Goal: Register for event/course

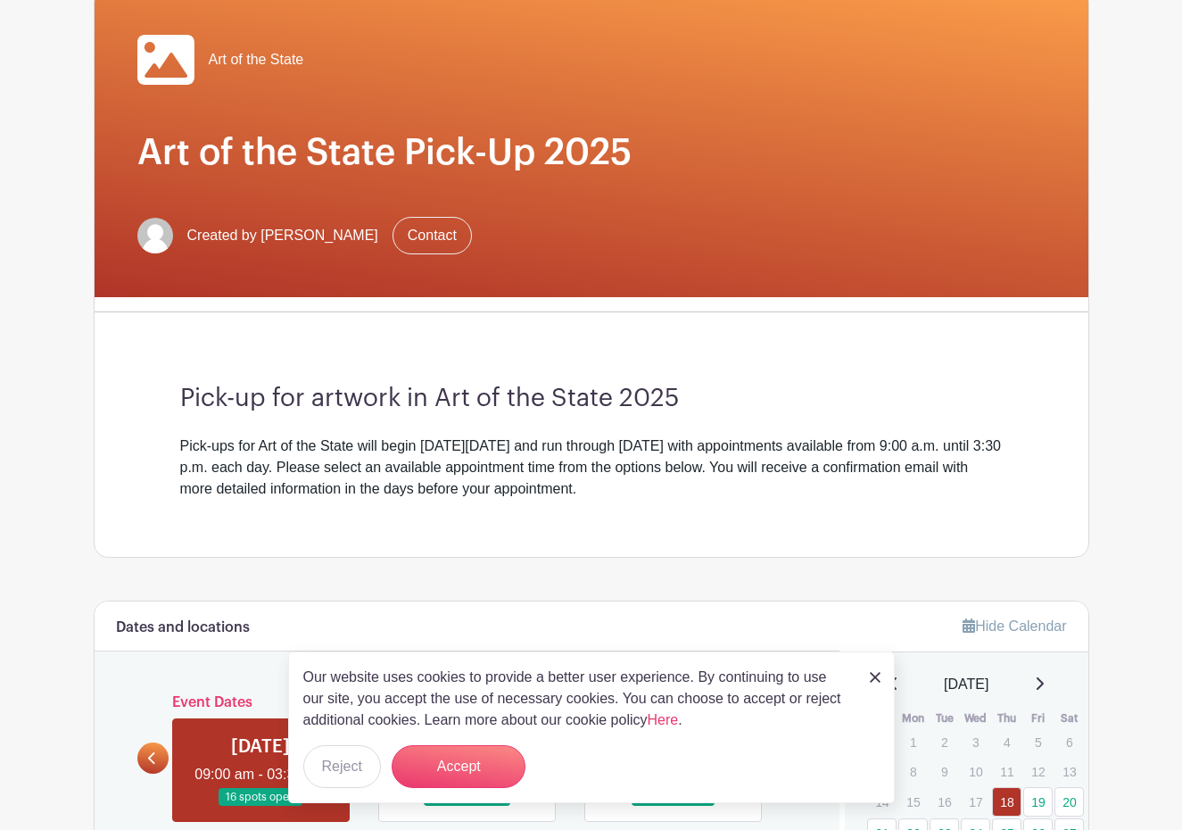
scroll to position [178, 0]
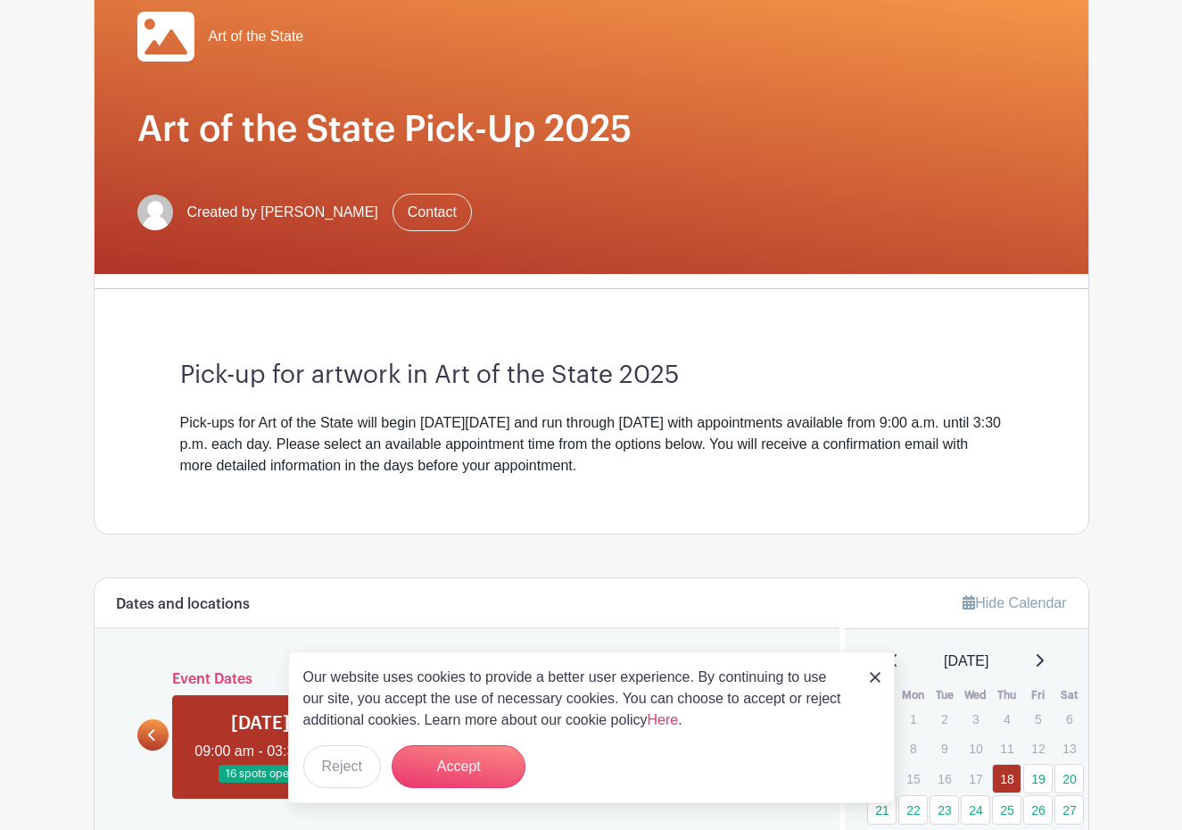
click at [873, 676] on img at bounding box center [875, 677] width 11 height 11
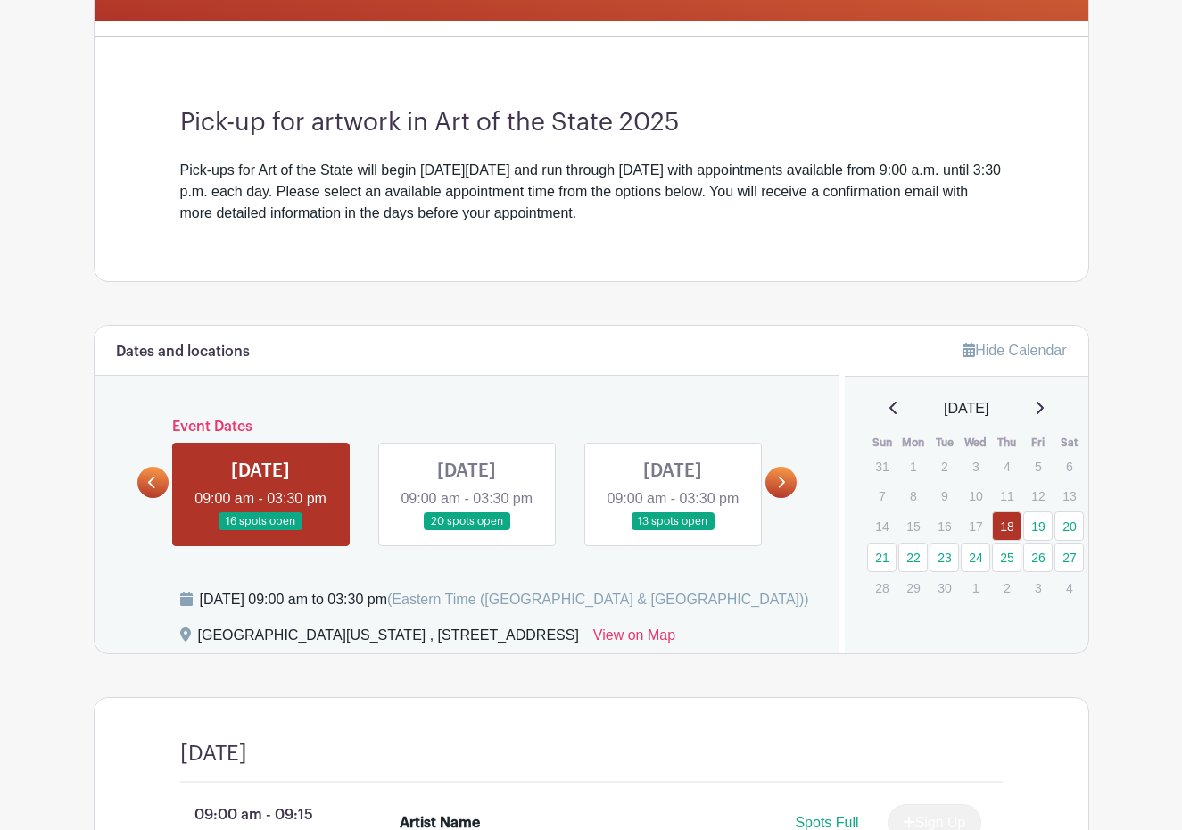
scroll to position [433, 0]
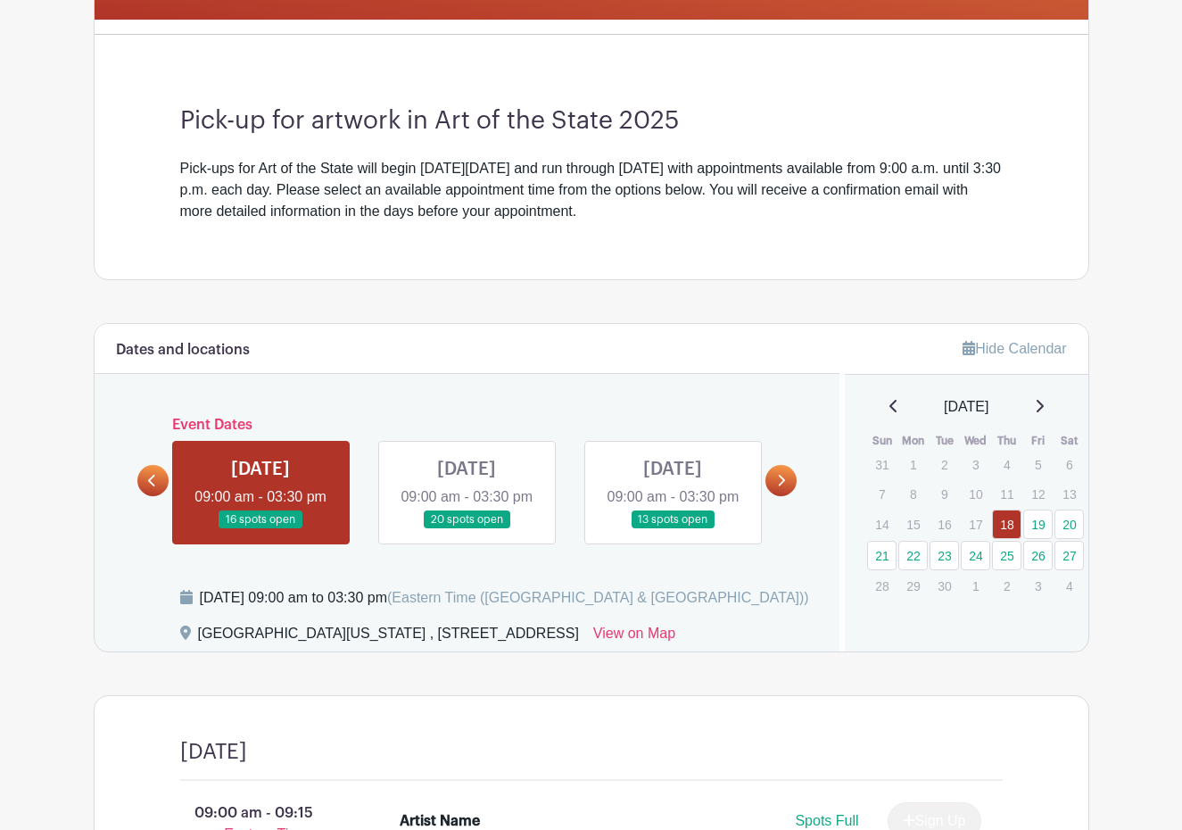
click at [777, 487] on icon at bounding box center [781, 480] width 8 height 13
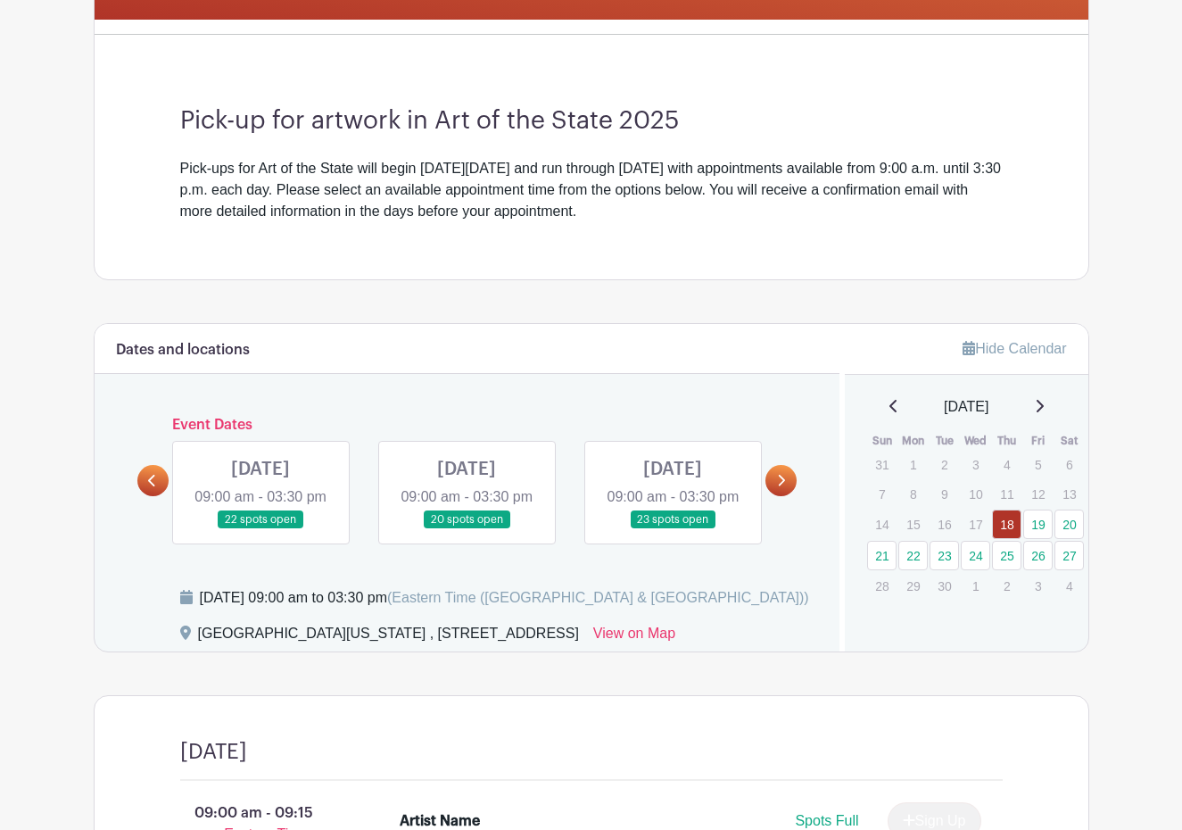
click at [777, 487] on icon at bounding box center [781, 480] width 8 height 13
click at [781, 487] on icon at bounding box center [781, 480] width 8 height 13
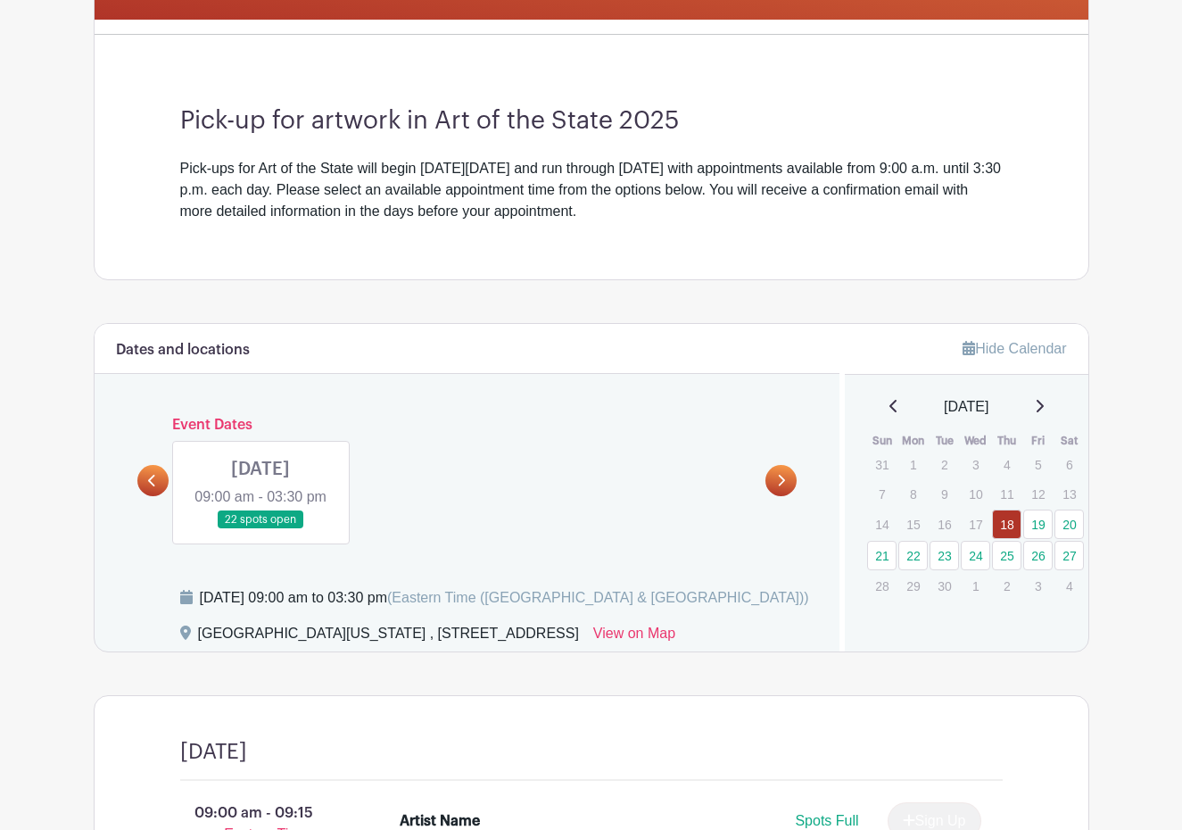
click at [147, 476] on link at bounding box center [152, 480] width 31 height 31
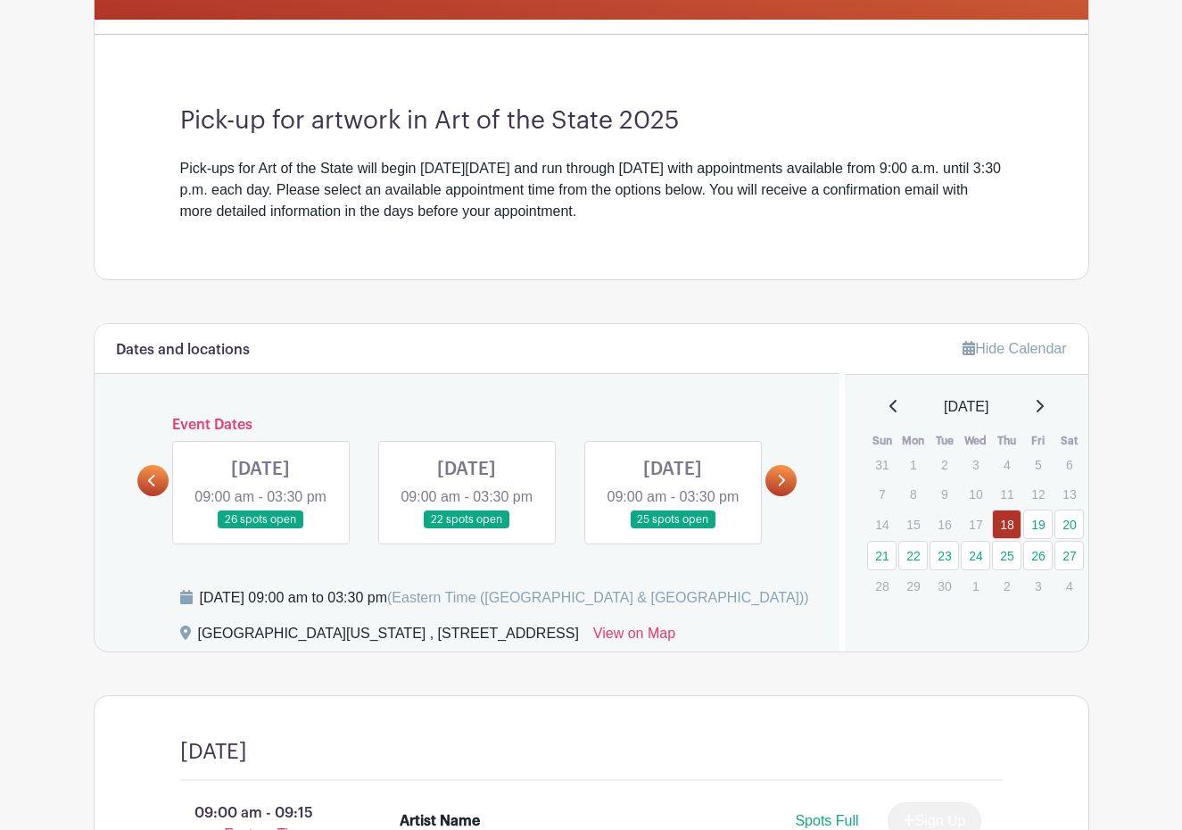
click at [147, 476] on div "Event Dates [DATE] 09:00 am - 03:30 pm 16 spots open [DATE] 09:00 am - 03:30 pm…" at bounding box center [467, 481] width 660 height 128
click at [154, 487] on icon at bounding box center [152, 480] width 8 height 13
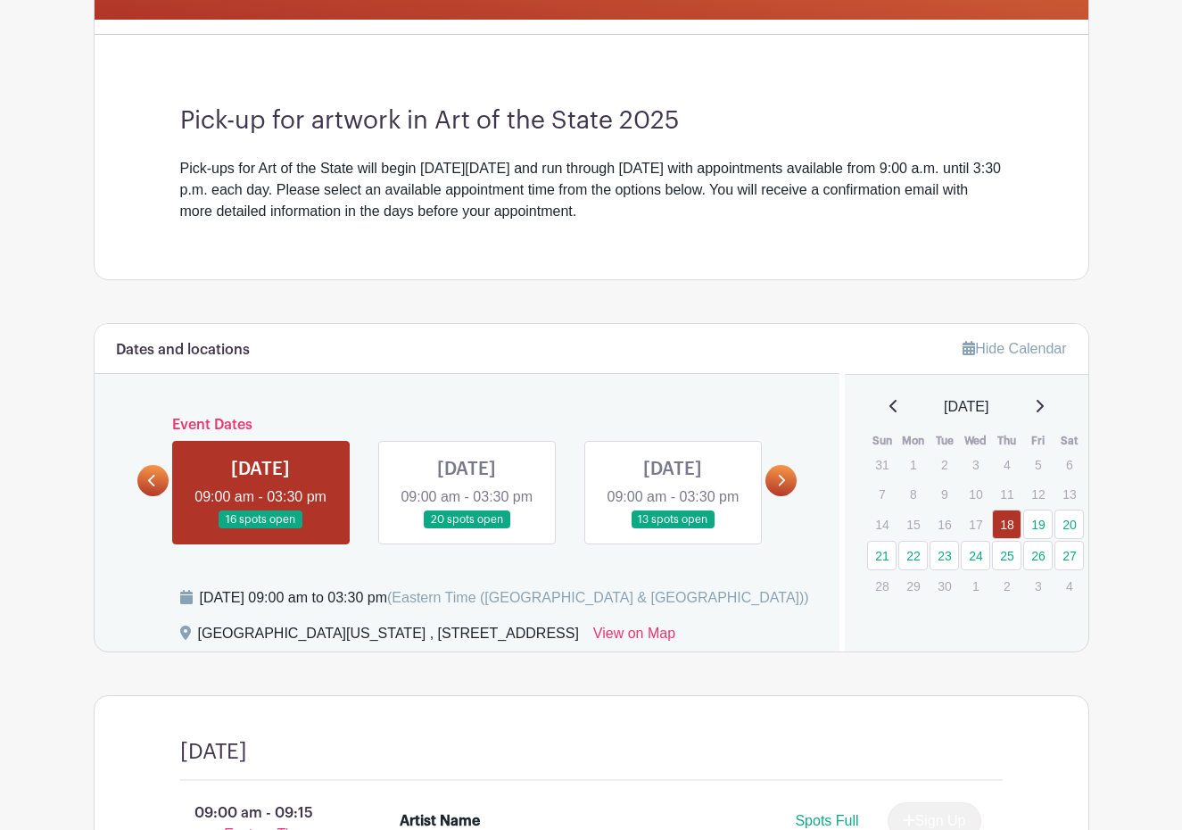
click at [148, 487] on icon at bounding box center [152, 480] width 8 height 13
click at [260, 529] on link at bounding box center [260, 529] width 0 height 0
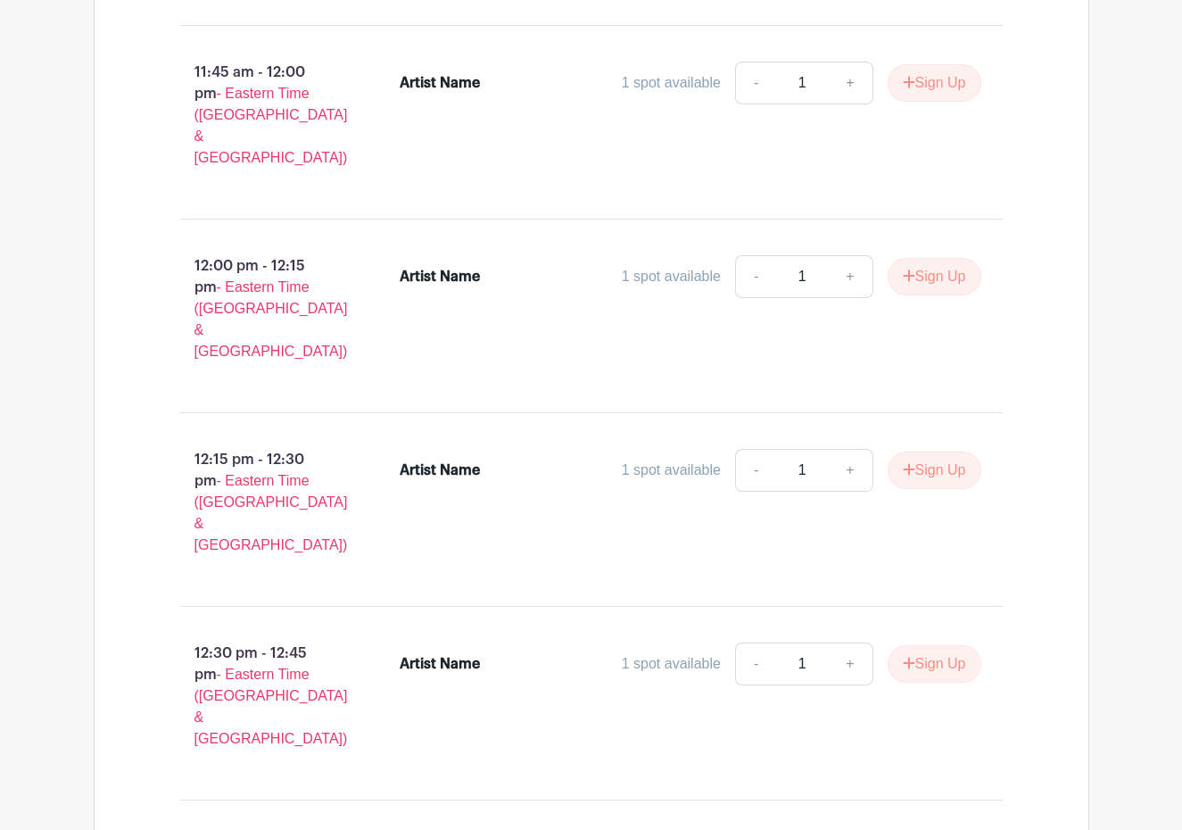
scroll to position [3312, 0]
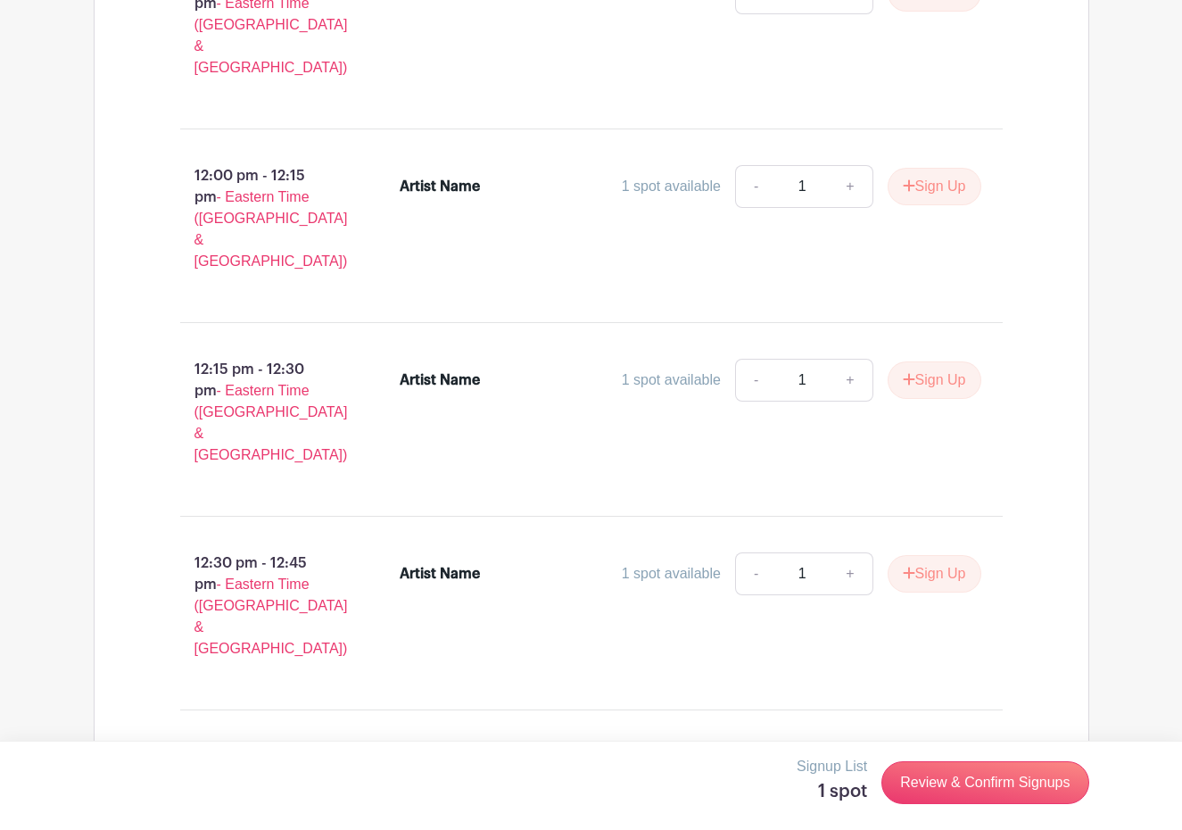
scroll to position [3391, 0]
click at [982, 789] on link "Review & Confirm Signups" at bounding box center [984, 782] width 207 height 43
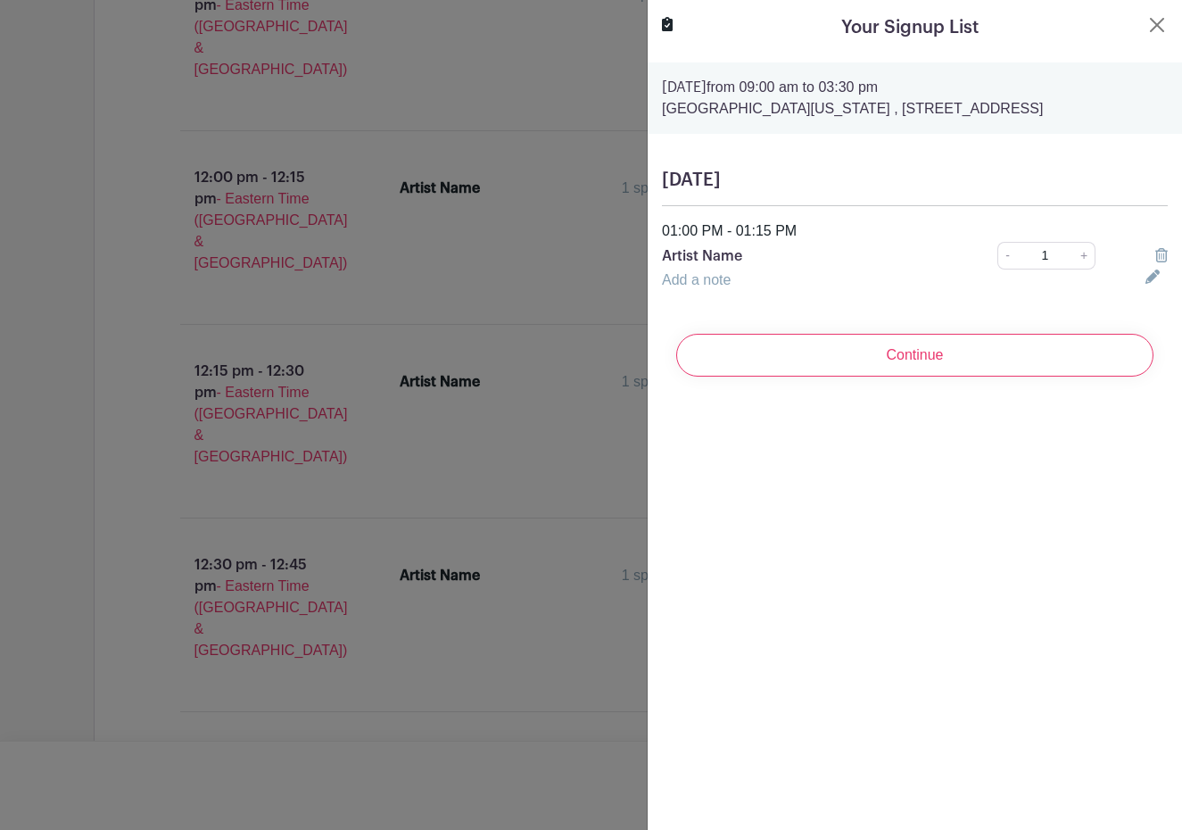
click at [740, 256] on p "Artist Name" at bounding box center [805, 255] width 286 height 21
click at [738, 255] on p "Artist Name" at bounding box center [805, 255] width 286 height 21
click at [1154, 277] on icon at bounding box center [1152, 276] width 14 height 14
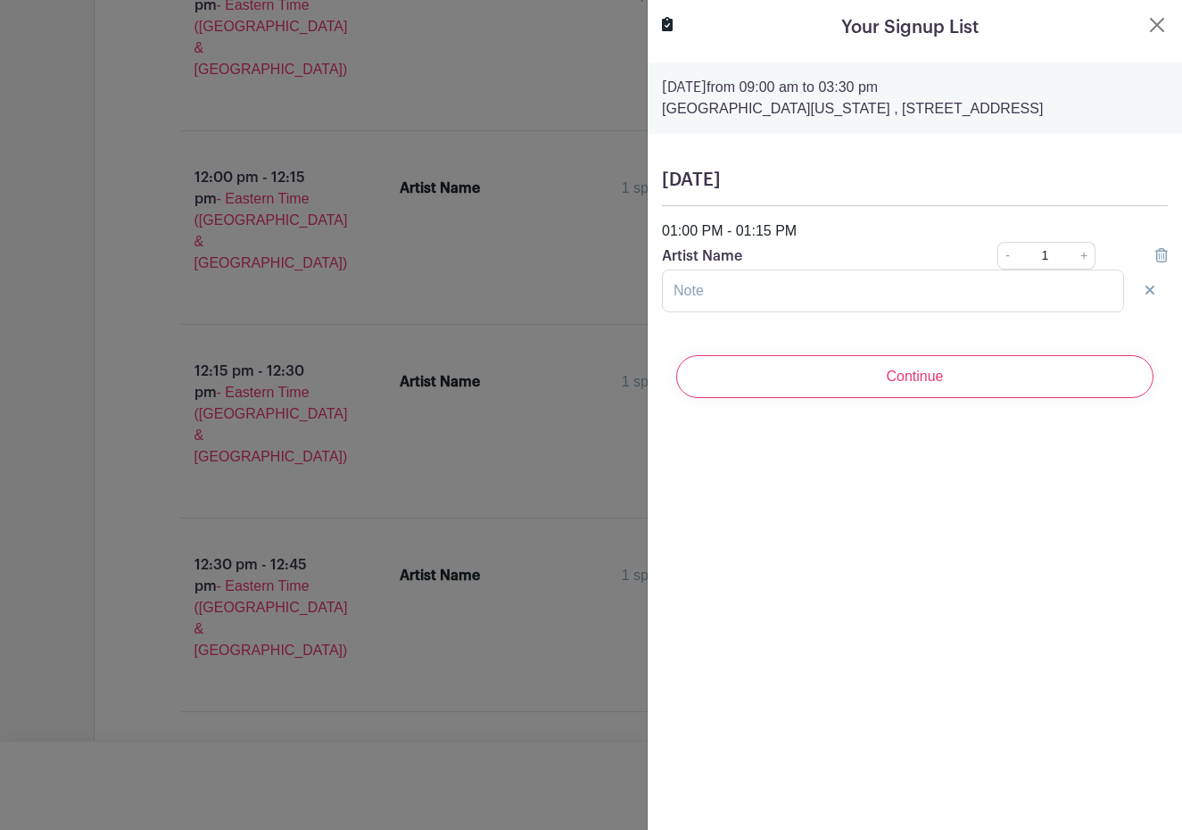
click at [750, 255] on p "Artist Name" at bounding box center [805, 255] width 286 height 21
click at [695, 290] on input "text" at bounding box center [893, 290] width 462 height 43
type input "A"
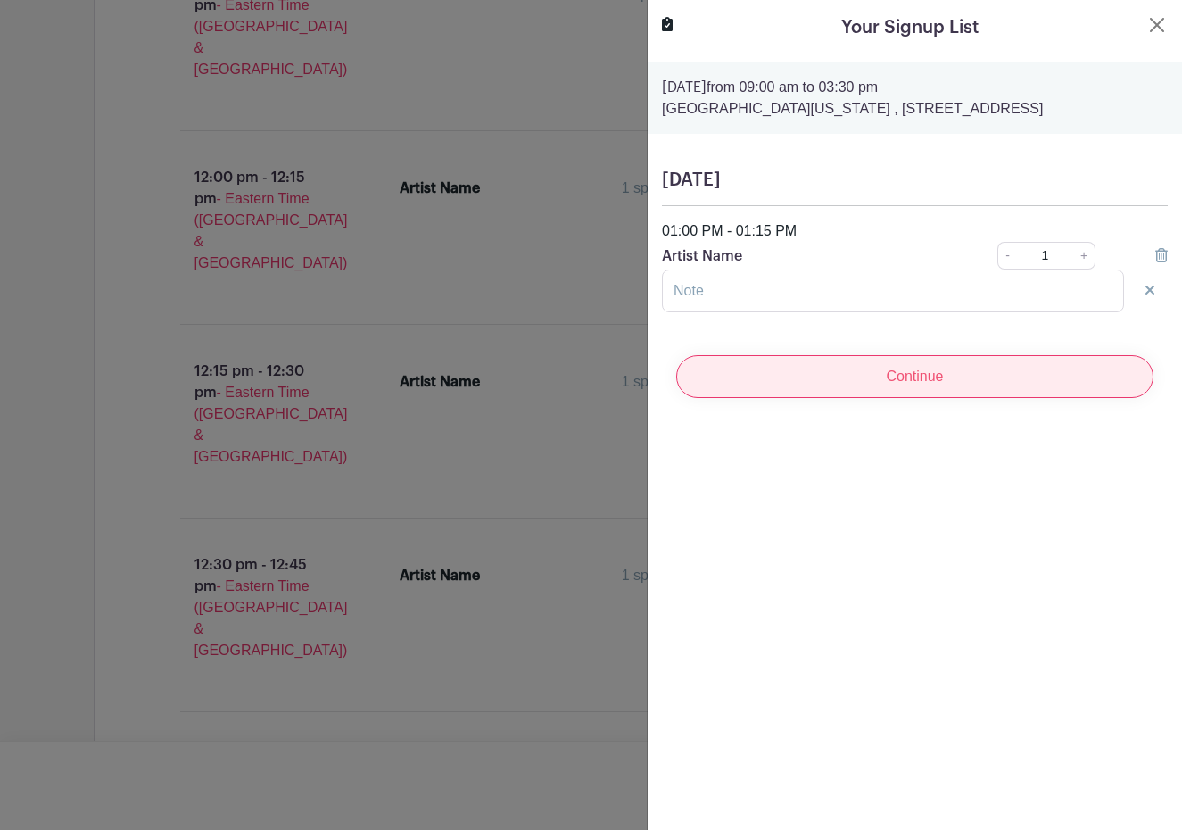
click at [922, 380] on input "Continue" at bounding box center [914, 376] width 477 height 43
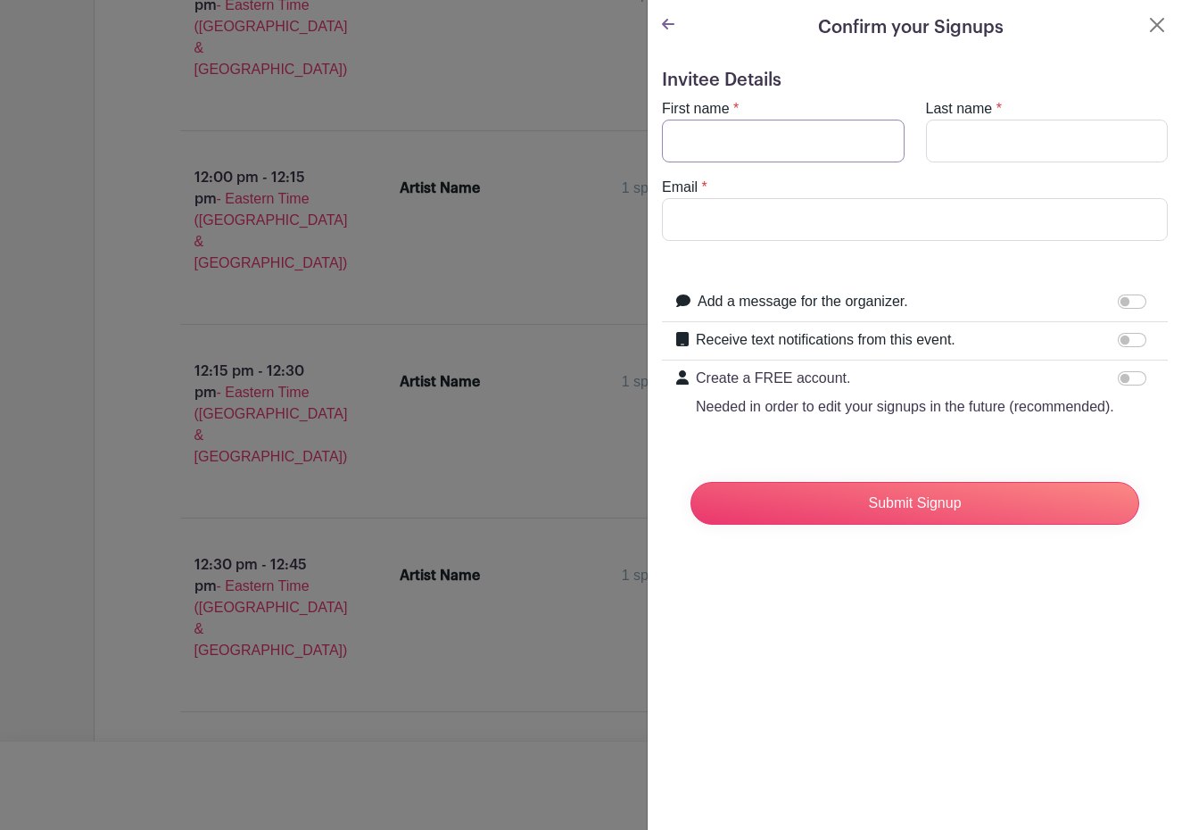
click at [698, 141] on input "First name" at bounding box center [783, 141] width 243 height 43
type input "[PERSON_NAME]"
type input "[US_STATE]"
click at [682, 217] on input "Email" at bounding box center [915, 219] width 506 height 43
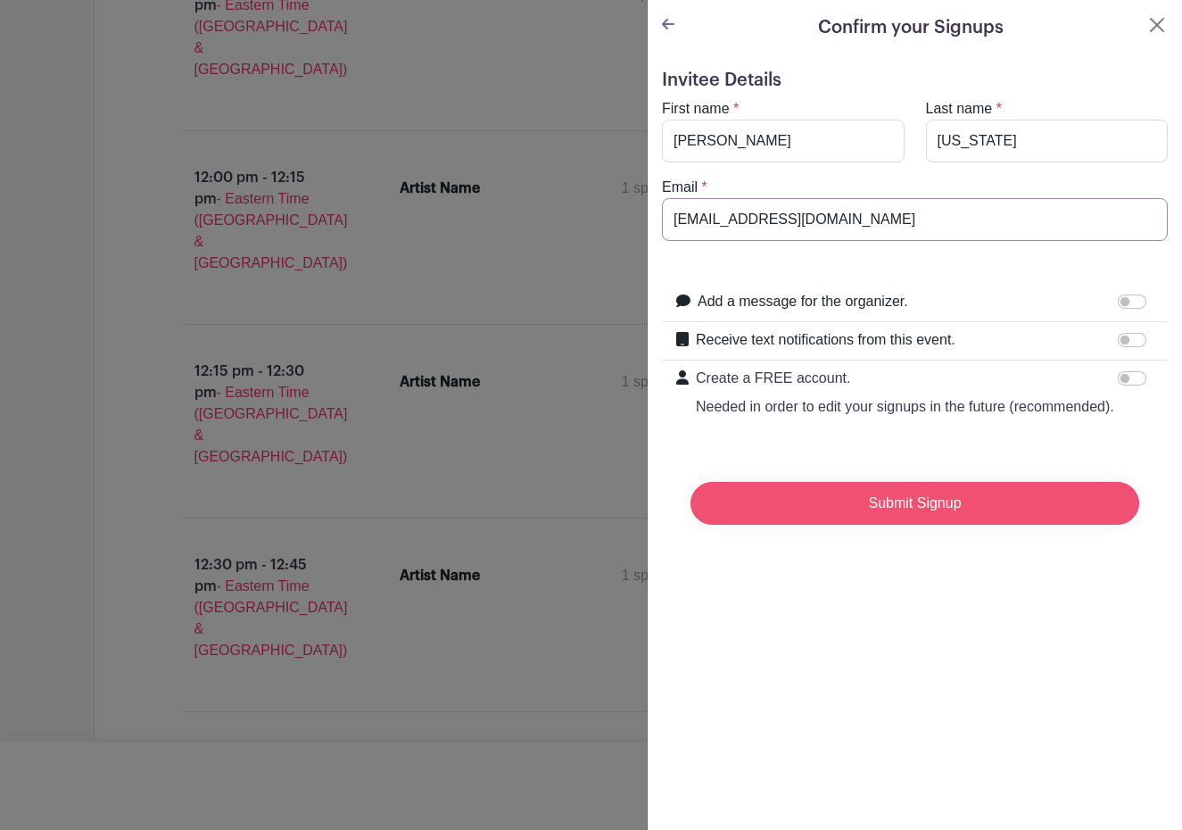
type input "[EMAIL_ADDRESS][DOMAIN_NAME]"
click at [935, 499] on input "Submit Signup" at bounding box center [915, 503] width 449 height 43
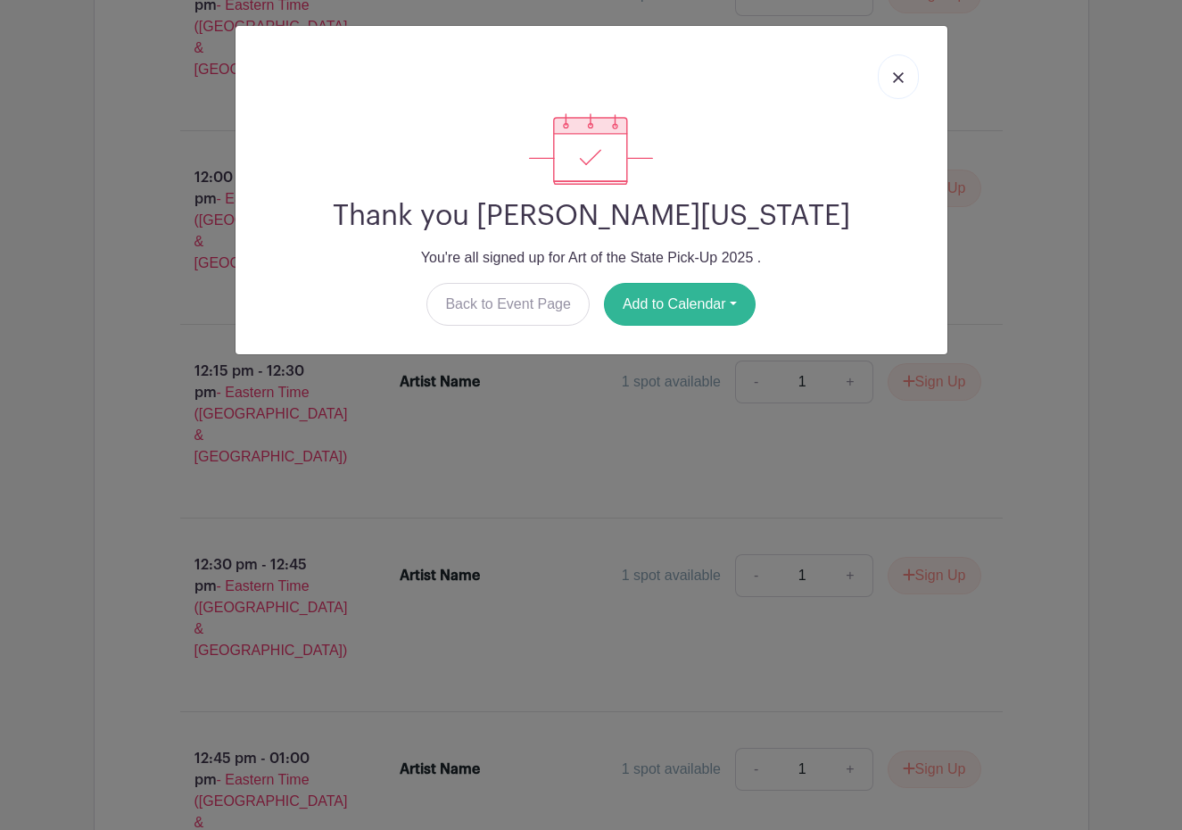
click at [680, 308] on button "Add to Calendar" at bounding box center [680, 304] width 152 height 43
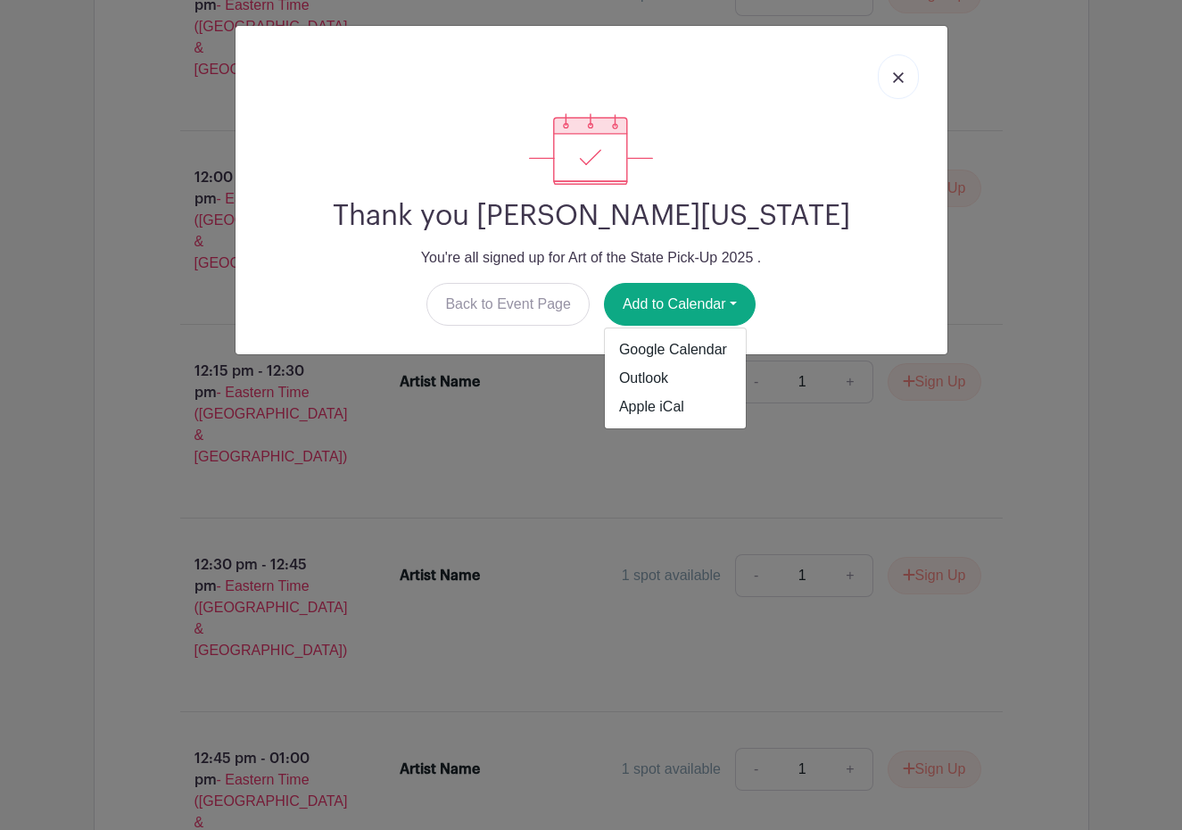
click at [901, 76] on img at bounding box center [898, 77] width 11 height 11
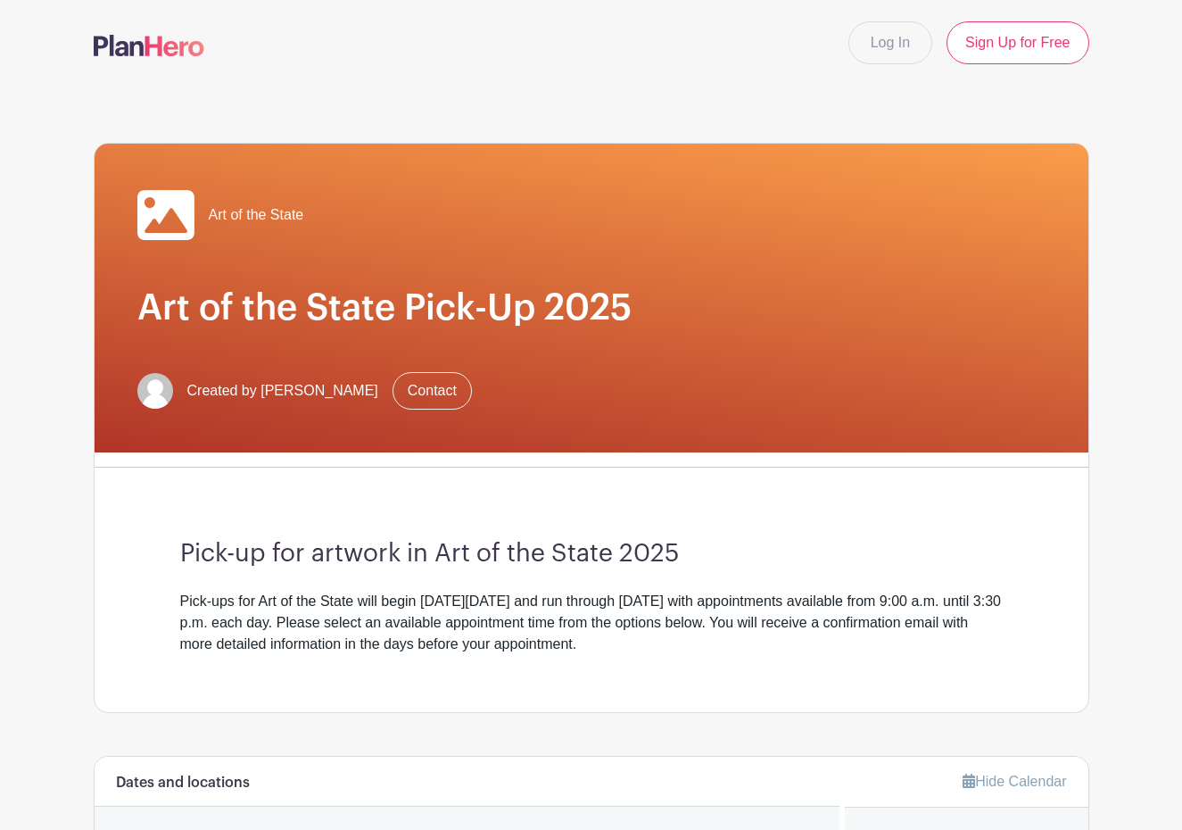
scroll to position [0, 0]
